Goal: Task Accomplishment & Management: Use online tool/utility

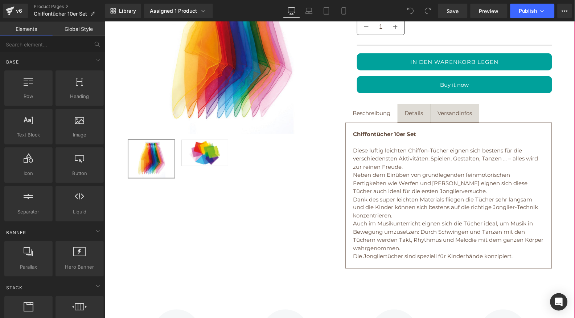
scroll to position [140, 0]
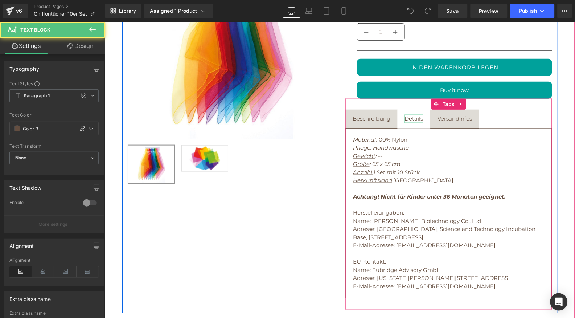
click at [415, 120] on div "Details" at bounding box center [413, 118] width 18 height 8
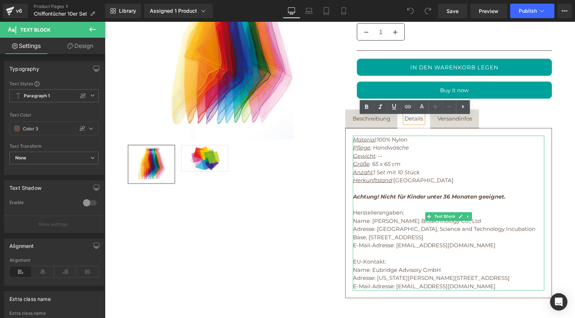
click at [377, 166] on icon "Größe : 65 x 65 cm" at bounding box center [377, 163] width 48 height 7
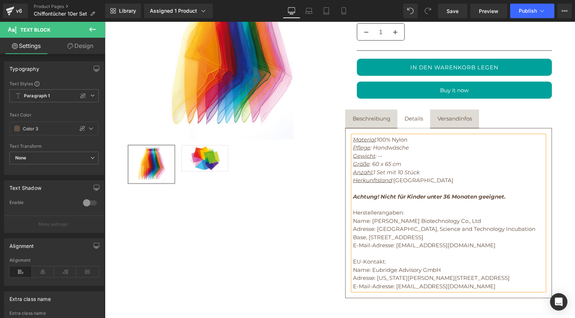
click at [390, 166] on icon "Größe : 60 x 65 cm" at bounding box center [377, 163] width 48 height 7
click at [529, 7] on button "Publish" at bounding box center [532, 11] width 44 height 15
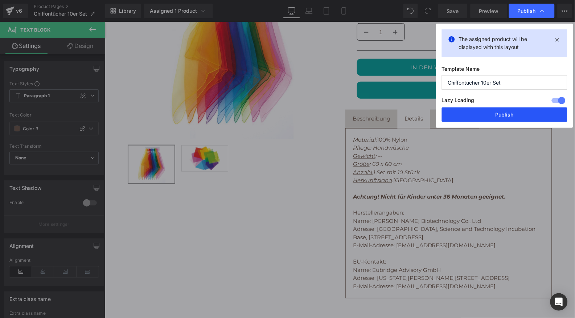
click at [486, 110] on button "Publish" at bounding box center [504, 114] width 125 height 15
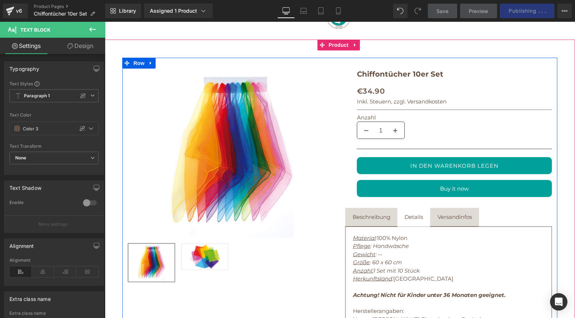
scroll to position [40, 0]
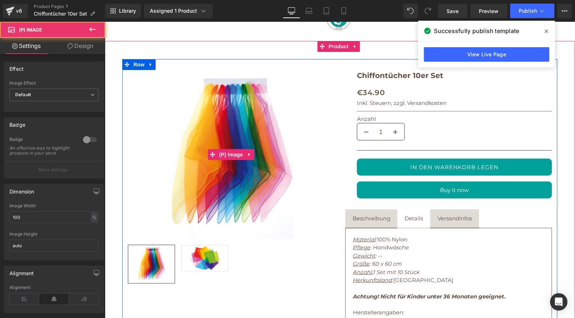
click at [319, 97] on img at bounding box center [230, 154] width 207 height 169
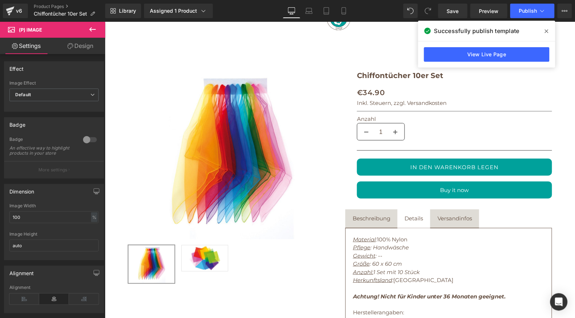
click at [547, 32] on icon at bounding box center [547, 31] width 4 height 6
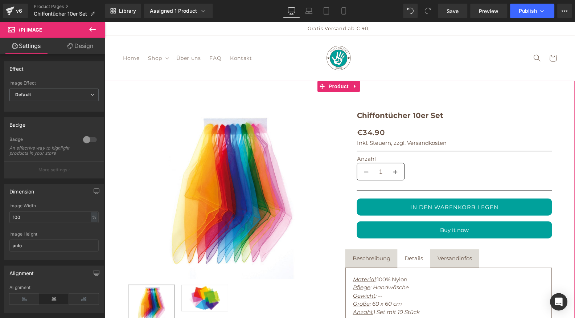
scroll to position [0, 0]
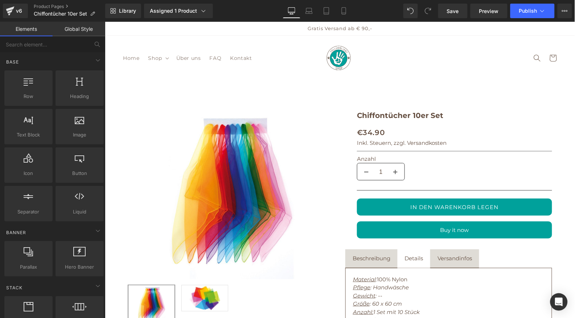
click at [421, 46] on header "Home Shop Shop Alle Produkte Alles für den Hund" at bounding box center [339, 57] width 470 height 45
click at [528, 15] on button "Publish" at bounding box center [532, 11] width 44 height 15
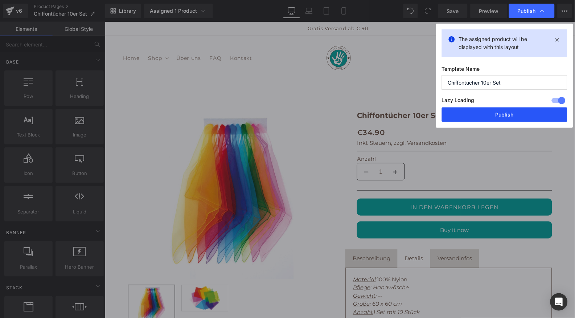
click at [513, 116] on button "Publish" at bounding box center [504, 114] width 125 height 15
